Goal: Task Accomplishment & Management: Use online tool/utility

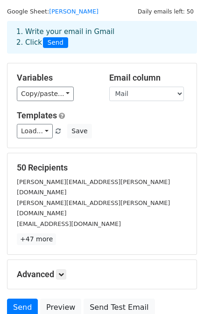
scroll to position [25, 0]
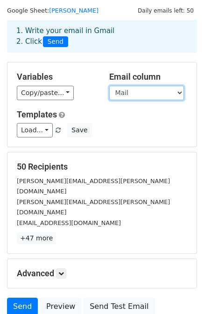
click at [135, 92] on select "Nombre Empresa Mail" at bounding box center [146, 93] width 75 height 14
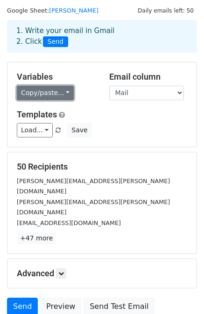
click at [50, 92] on link "Copy/paste..." at bounding box center [45, 93] width 57 height 14
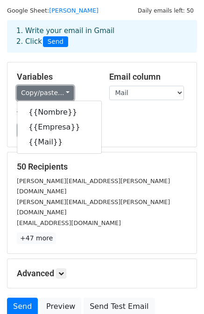
click at [50, 92] on link "Copy/paste..." at bounding box center [45, 93] width 57 height 14
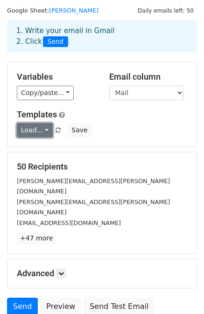
click at [31, 128] on link "Load..." at bounding box center [35, 130] width 36 height 14
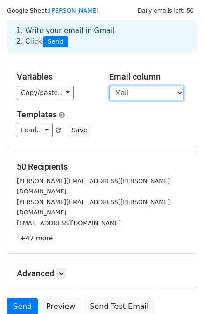
click at [125, 91] on select "Nombre Empresa Mail" at bounding box center [146, 93] width 75 height 14
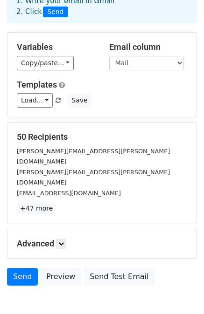
scroll to position [84, 0]
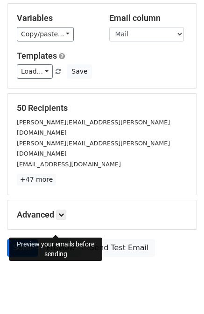
click at [49, 239] on link "Preview" at bounding box center [60, 248] width 41 height 18
click at [65, 239] on link "Preview" at bounding box center [60, 248] width 41 height 18
click at [57, 239] on link "Preview" at bounding box center [60, 248] width 41 height 18
click at [52, 239] on link "Preview" at bounding box center [60, 248] width 41 height 18
click at [14, 239] on link "Send" at bounding box center [22, 248] width 31 height 18
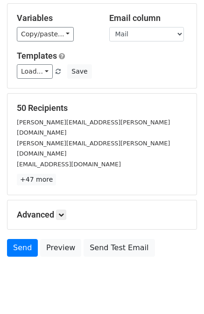
click at [108, 263] on body "New Campaign Daily emails left: 50 Google Sheet: Correos Juan 1. Write your ema…" at bounding box center [102, 111] width 204 height 376
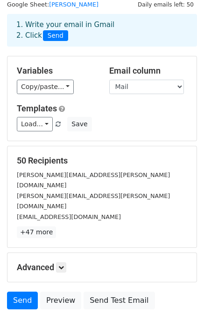
scroll to position [33, 0]
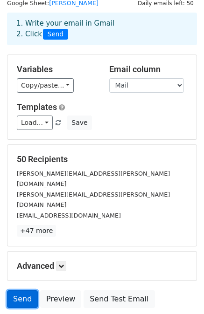
click at [22, 291] on link "Send" at bounding box center [22, 300] width 31 height 18
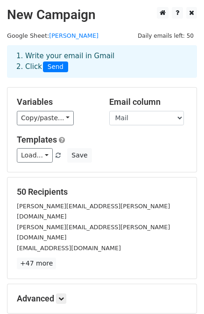
click at [50, 71] on span "Send" at bounding box center [55, 67] width 25 height 11
click at [50, 69] on span "Send" at bounding box center [55, 67] width 25 height 11
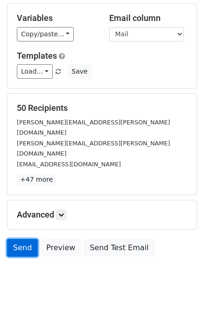
click at [7, 239] on link "Send" at bounding box center [22, 248] width 31 height 18
click at [20, 239] on link "Send" at bounding box center [22, 248] width 31 height 18
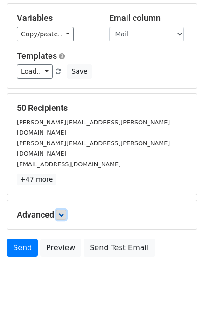
click at [59, 210] on link at bounding box center [61, 215] width 10 height 10
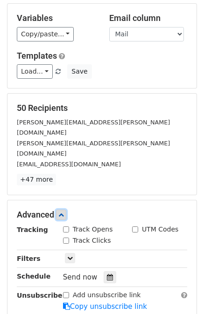
click at [59, 210] on link at bounding box center [61, 215] width 10 height 10
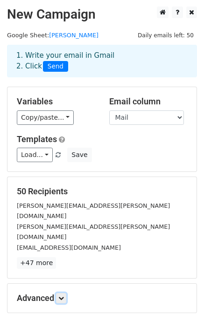
scroll to position [0, 0]
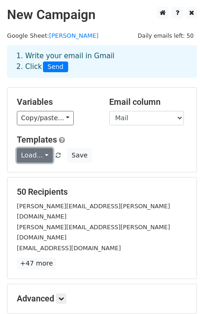
click at [26, 151] on link "Load..." at bounding box center [35, 155] width 36 height 14
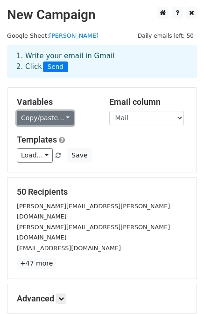
click at [49, 120] on link "Copy/paste..." at bounding box center [45, 118] width 57 height 14
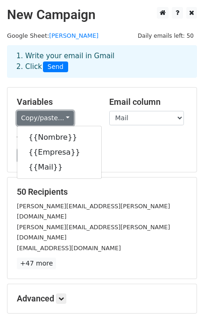
click at [49, 120] on link "Copy/paste..." at bounding box center [45, 118] width 57 height 14
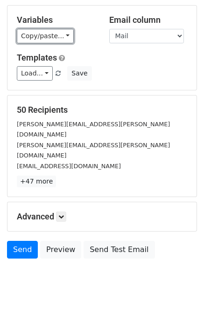
scroll to position [84, 0]
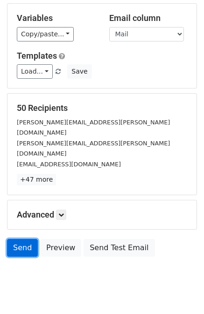
click at [14, 239] on link "Send" at bounding box center [22, 248] width 31 height 18
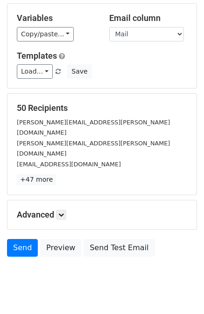
click at [24, 290] on html "New Campaign Daily emails left: 50 Google Sheet: [PERSON_NAME] 1. Write your em…" at bounding box center [102, 126] width 204 height 420
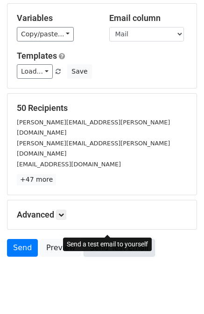
click at [107, 239] on link "Send Test Email" at bounding box center [118, 248] width 71 height 18
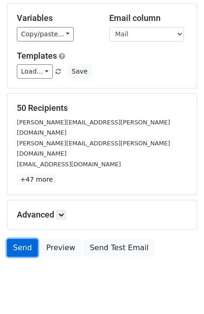
click at [15, 239] on link "Send" at bounding box center [22, 248] width 31 height 18
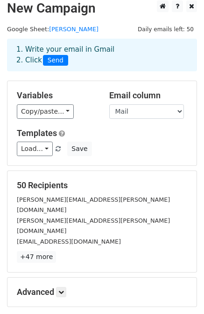
scroll to position [6, 0]
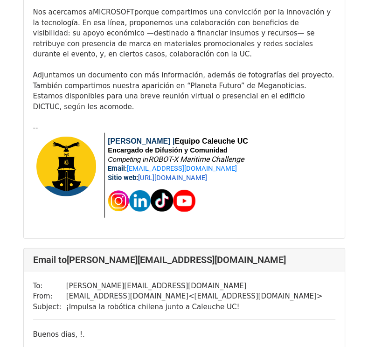
scroll to position [10455, 0]
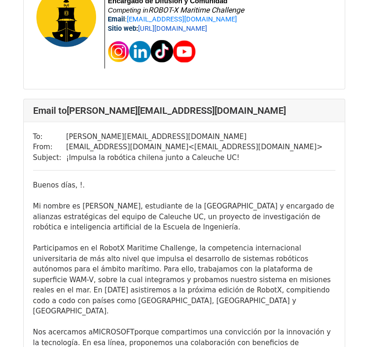
drag, startPoint x: 370, startPoint y: 13, endPoint x: 360, endPoint y: 171, distance: 157.9
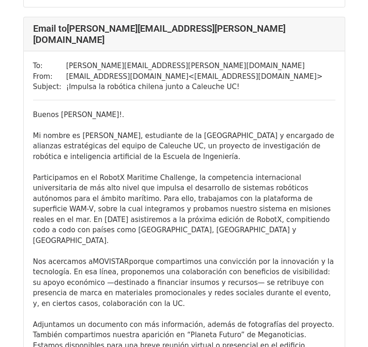
scroll to position [14478, 0]
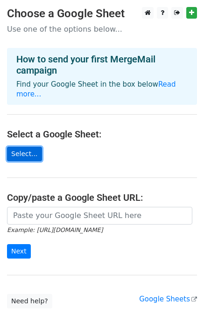
click at [17, 147] on link "Select..." at bounding box center [24, 154] width 35 height 14
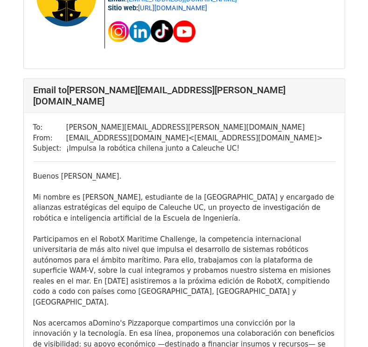
scroll to position [8798, 0]
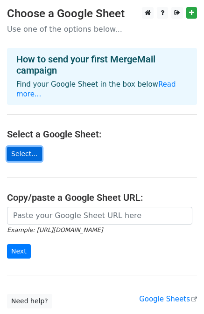
click at [22, 148] on link "Select..." at bounding box center [24, 154] width 35 height 14
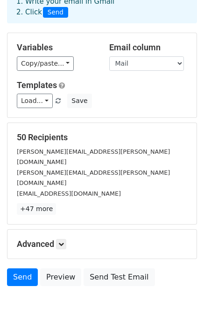
scroll to position [75, 0]
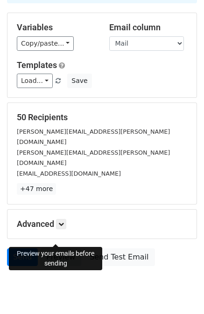
click at [51, 249] on link "Preview" at bounding box center [60, 258] width 41 height 18
click at [52, 249] on link "Preview" at bounding box center [60, 258] width 41 height 18
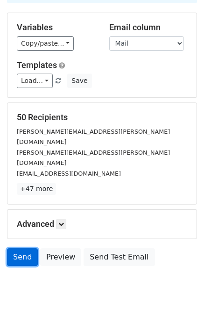
click at [21, 249] on link "Send" at bounding box center [22, 258] width 31 height 18
click at [25, 281] on body "New Campaign Daily emails left: 50 Google Sheet: [PERSON_NAME] 1. Write your em…" at bounding box center [102, 120] width 204 height 376
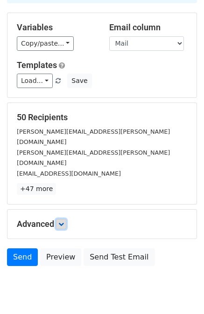
click at [63, 219] on link at bounding box center [61, 224] width 10 height 10
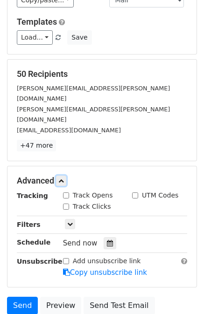
scroll to position [118, 0]
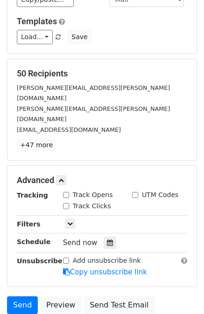
click at [83, 237] on div "Send now" at bounding box center [118, 243] width 110 height 13
click at [84, 239] on span "Send now" at bounding box center [80, 243] width 35 height 8
click at [107, 240] on icon at bounding box center [110, 243] width 6 height 7
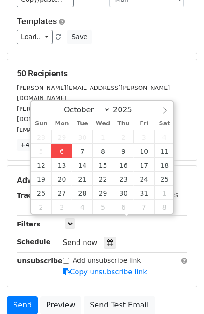
type input "2025-10-06 13:11"
type input "01"
type input "11"
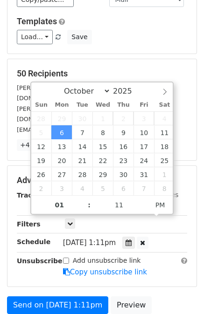
click at [145, 268] on form "Variables Copy/paste... {{Nombre}} {{Empresa}} {{Mail}} Email column Nombre Emp…" at bounding box center [102, 155] width 190 height 373
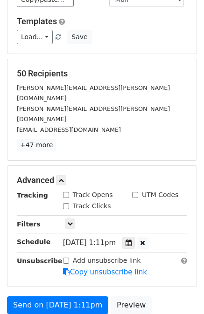
click at [114, 239] on span "Mon, Oct 6, 1:11pm" at bounding box center [89, 243] width 53 height 8
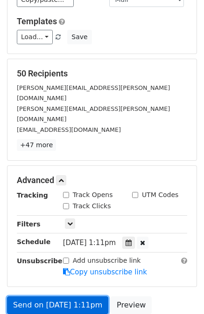
click at [50, 297] on link "Send on Oct 6 at 1:11pm" at bounding box center [57, 306] width 101 height 18
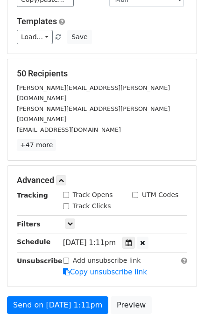
click at [106, 239] on span "Mon, Oct 6, 1:11pm" at bounding box center [89, 243] width 53 height 8
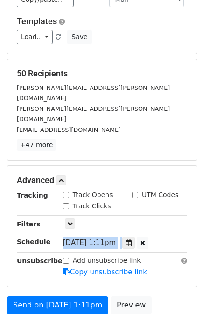
click at [106, 239] on span "Mon, Oct 6, 1:11pm" at bounding box center [89, 243] width 53 height 8
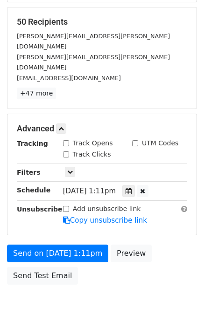
scroll to position [171, 0]
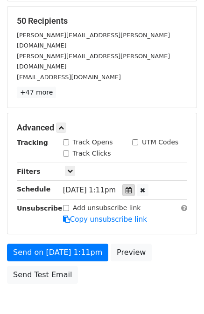
click at [131, 184] on div at bounding box center [128, 190] width 13 height 12
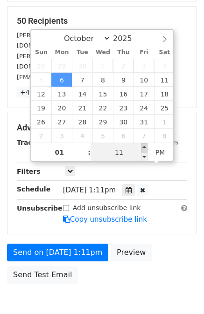
type input "2025-10-06 13:16"
type input "16"
click at [144, 146] on span at bounding box center [144, 147] width 7 height 9
type input "2025-10-06 13:21"
type input "21"
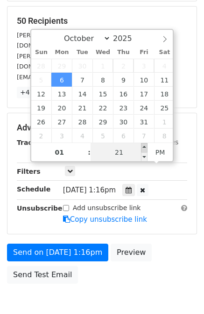
click at [144, 146] on span at bounding box center [144, 147] width 7 height 9
click at [123, 154] on input "21" at bounding box center [118, 152] width 57 height 19
click at [123, 154] on input "Minute" at bounding box center [118, 152] width 57 height 19
type input "15"
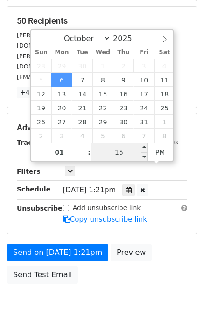
type input "2025-10-06 13:15"
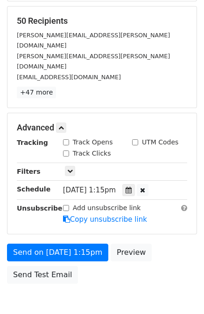
scroll to position [159, 0]
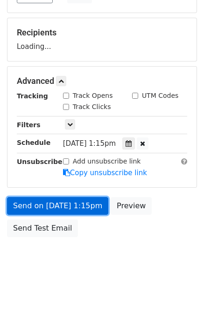
click at [48, 197] on link "Send on Oct 6 at 1:15pm" at bounding box center [57, 206] width 101 height 18
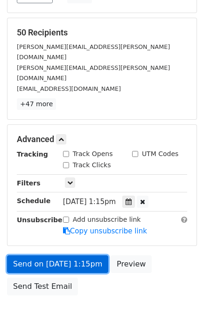
click at [42, 256] on link "Send on Oct 6 at 1:15pm" at bounding box center [57, 265] width 101 height 18
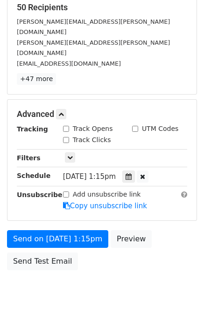
scroll to position [197, 0]
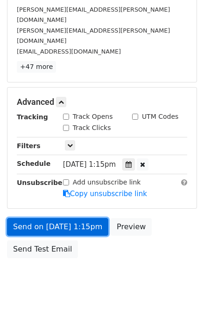
click at [40, 218] on link "Send on Oct 6 at 1:15pm" at bounding box center [57, 227] width 101 height 18
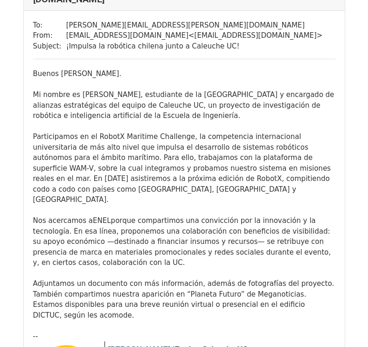
scroll to position [18159, 0]
